Goal: Task Accomplishment & Management: Use online tool/utility

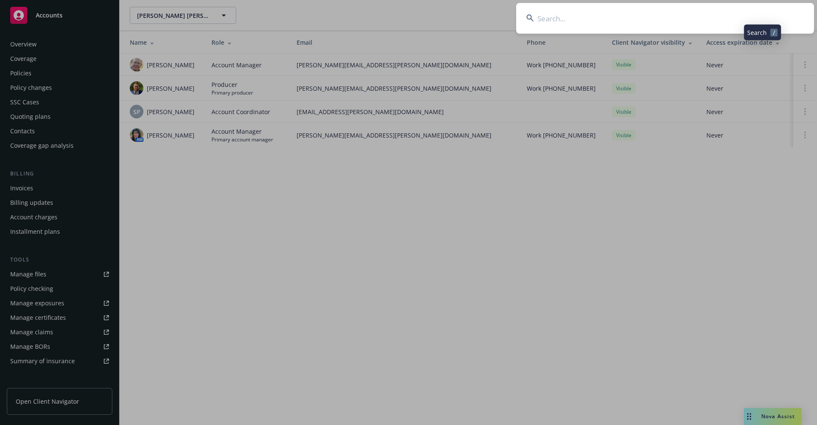
scroll to position [130, 0]
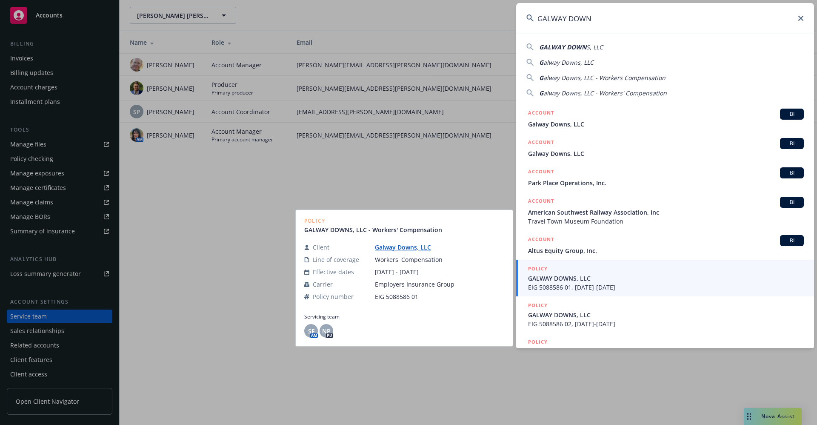
type input "GALWAY DOWN"
click at [393, 248] on link "Galway Downs, LLC" at bounding box center [406, 247] width 63 height 8
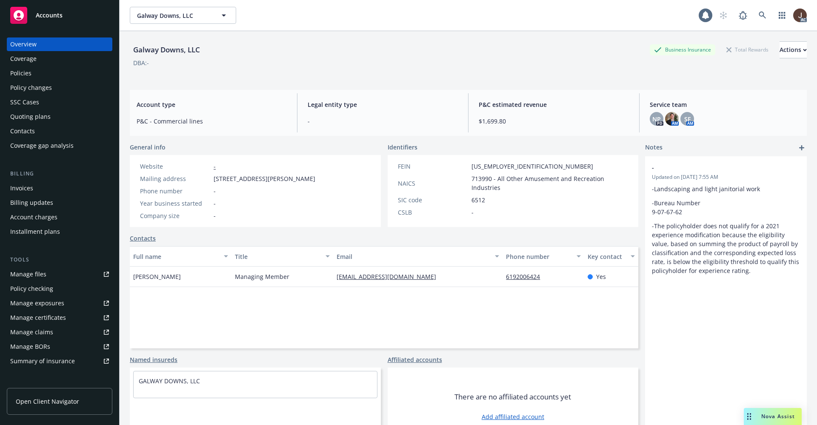
scroll to position [128, 0]
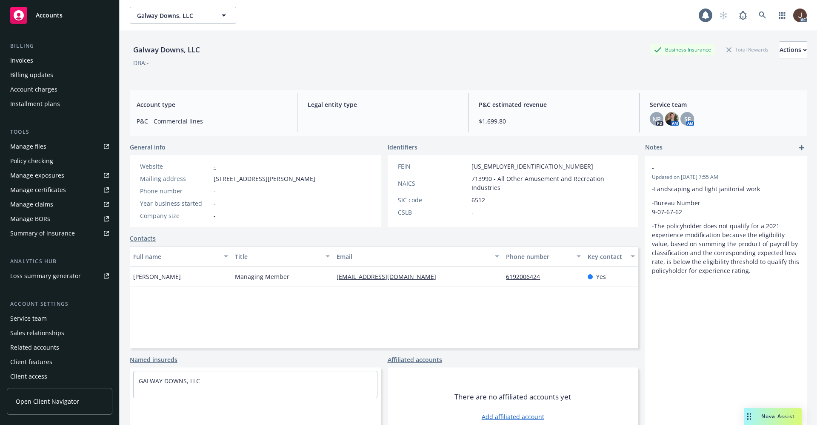
click at [26, 148] on div "Manage files" at bounding box center [28, 147] width 36 height 14
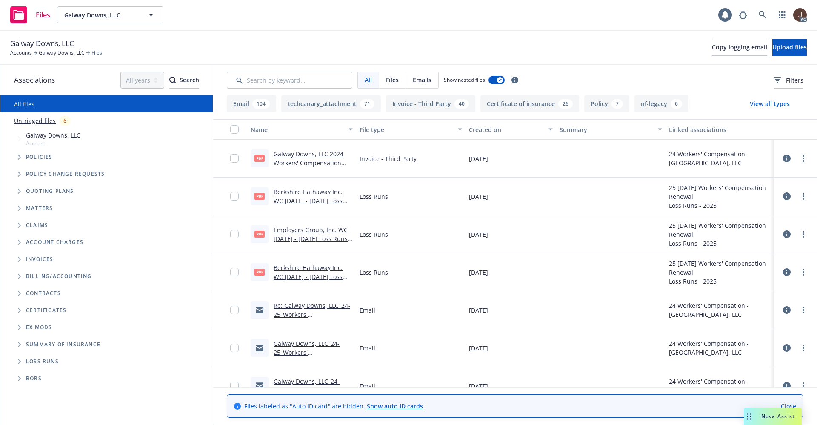
click at [28, 119] on link "Untriaged files" at bounding box center [35, 120] width 42 height 9
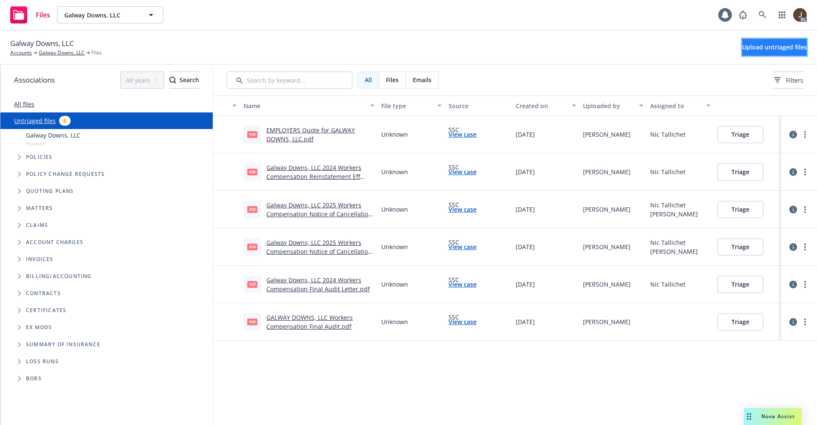
click at [770, 47] on span "Upload untriaged files" at bounding box center [774, 47] width 65 height 8
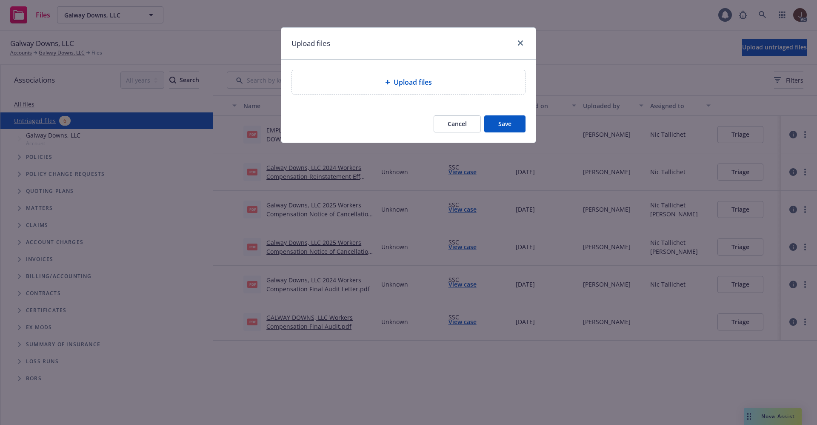
click at [405, 85] on span "Upload files" at bounding box center [413, 82] width 38 height 10
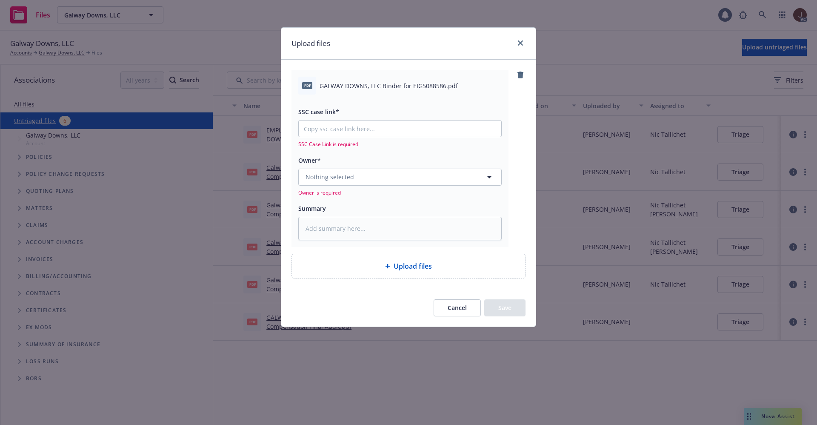
click at [390, 86] on span "GALWAY DOWNS, LLC Binder for EIG5088586.pdf" at bounding box center [389, 85] width 138 height 9
copy div "GALWAY DOWNS, LLC Binder for EIG5088586.pdf"
click at [353, 232] on textarea at bounding box center [399, 228] width 203 height 23
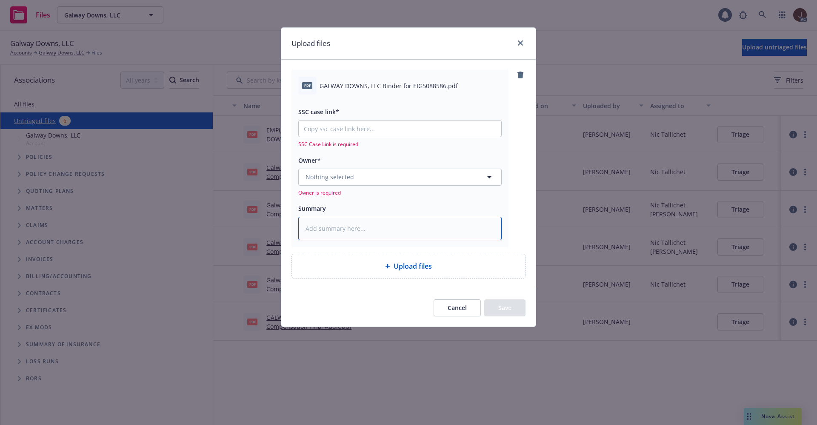
paste textarea "GALWAY DOWNS, LLC Binder for EIG5088586.pdf"
type textarea "x"
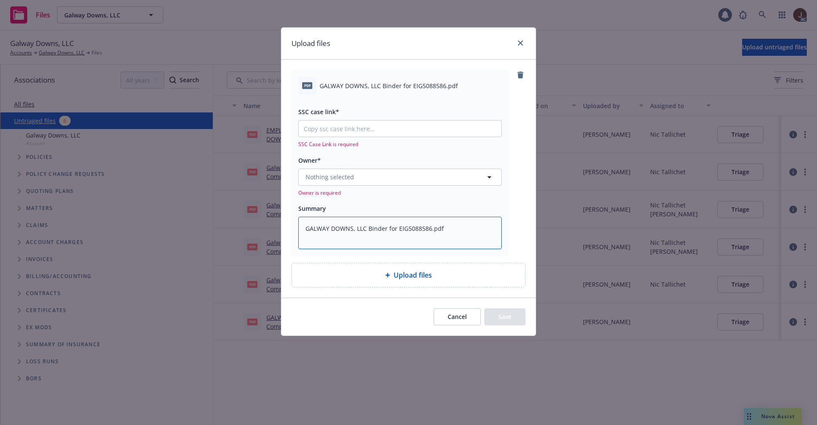
type textarea "GALWAY DOWNS, LLC Binder for EIG5088586.pdf"
click at [352, 180] on span "Nothing selected" at bounding box center [330, 176] width 49 height 9
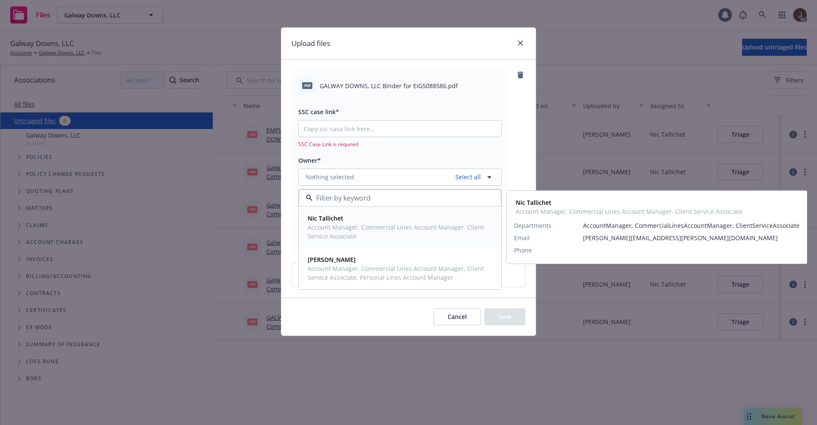
click at [339, 218] on strong "Nic Tallichet" at bounding box center [326, 218] width 36 height 8
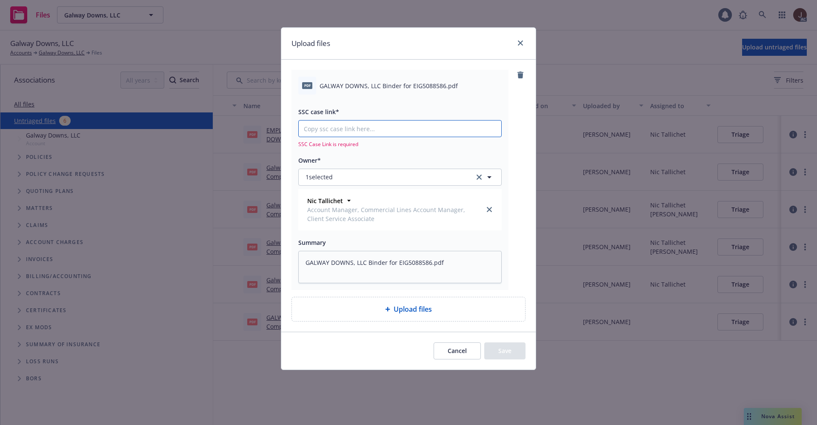
type textarea "x"
click at [348, 122] on input "SSC case link*" at bounding box center [400, 128] width 203 height 16
paste input "[URL][DOMAIN_NAME]"
type input "[URL][DOMAIN_NAME]"
type textarea "x"
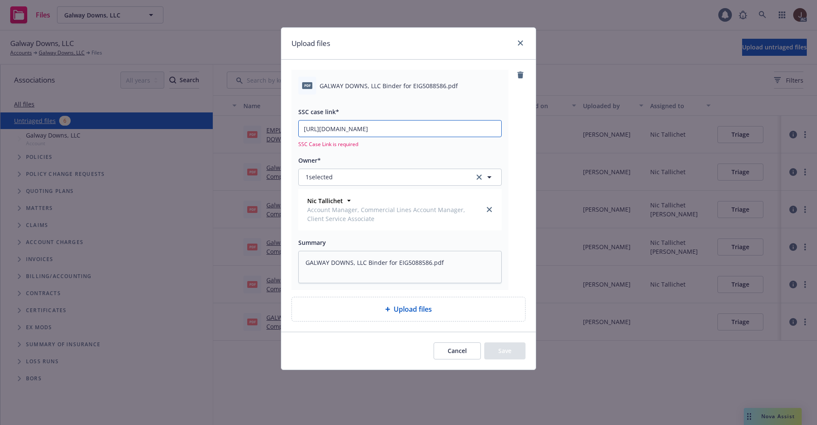
scroll to position [0, 45]
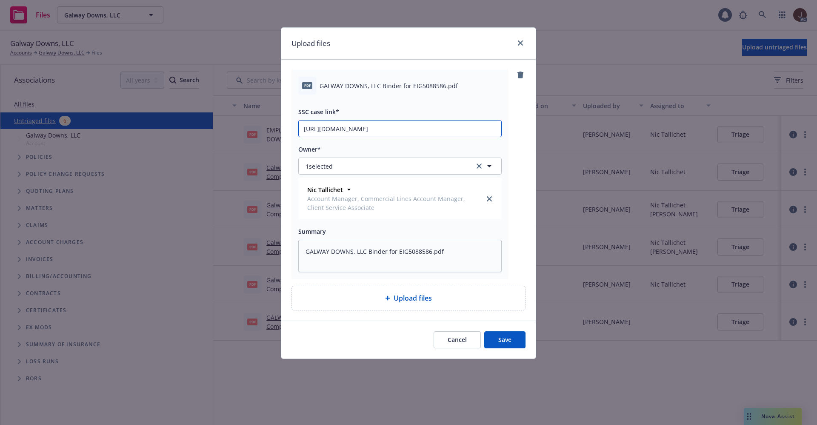
type input "[URL][DOMAIN_NAME]"
click at [541, 132] on div "Upload files pdf GALWAY DOWNS, LLC Binder for EIG5088586.pdf SSC case link* [UR…" at bounding box center [408, 212] width 817 height 425
click at [503, 331] on button "Save" at bounding box center [504, 339] width 41 height 17
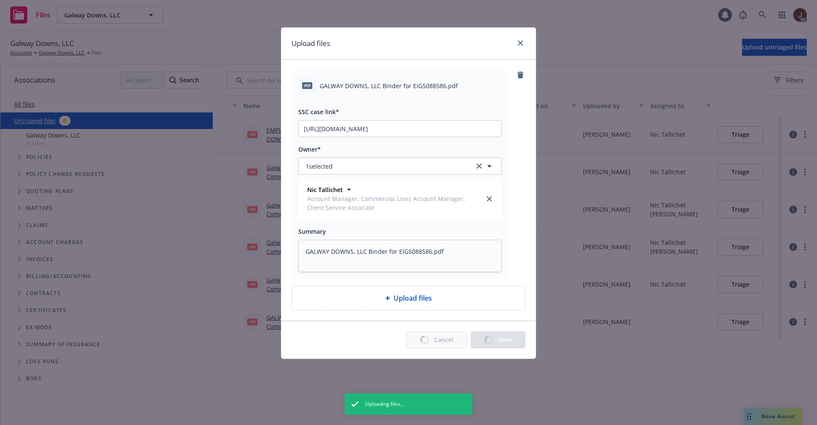
type textarea "x"
